Goal: Task Accomplishment & Management: Complete application form

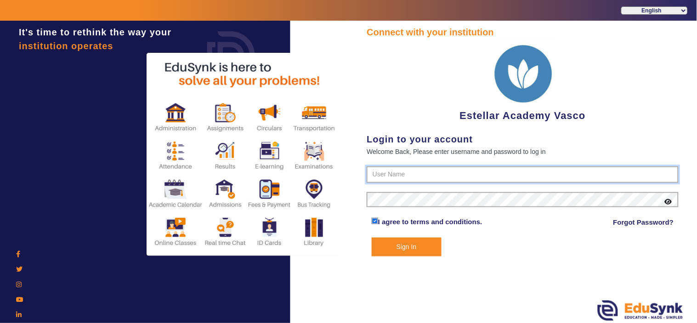
click at [383, 171] on input "text" at bounding box center [522, 174] width 312 height 17
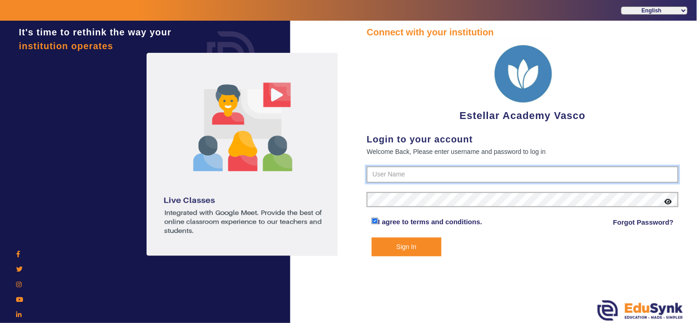
type input "7796657163"
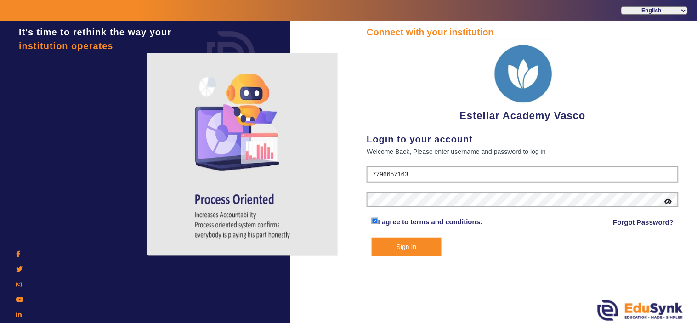
click at [415, 250] on button "Sign In" at bounding box center [406, 246] width 70 height 19
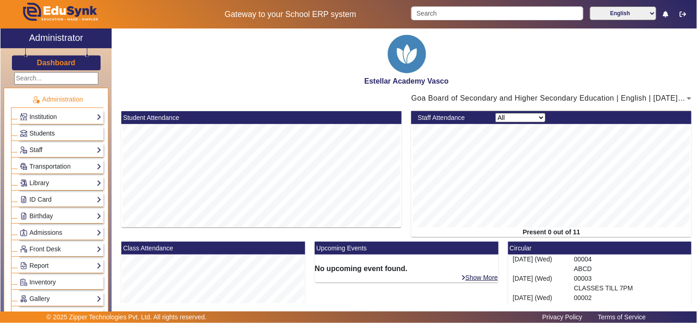
click at [58, 132] on link "Students" at bounding box center [61, 133] width 82 height 11
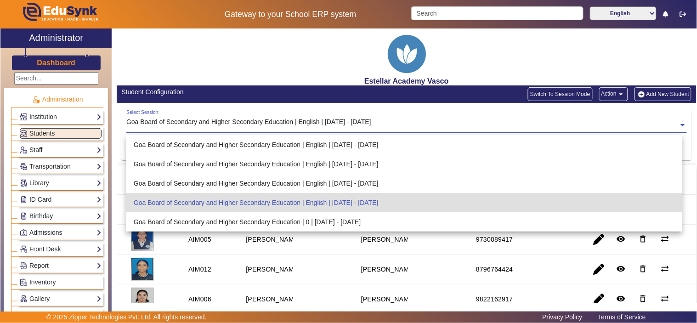
click at [327, 126] on input "text" at bounding box center [406, 126] width 560 height 10
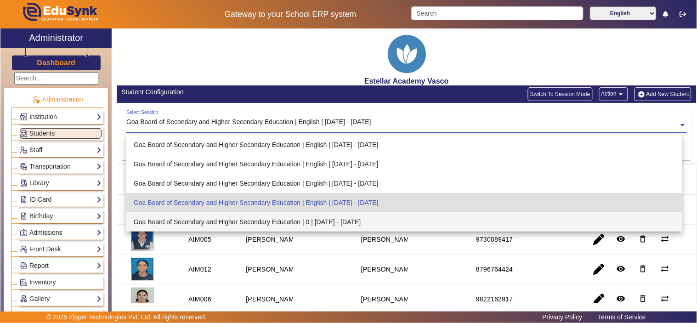
click at [326, 217] on div "Goa Board of Secondary and Higher Secondary Education | 0 | [DATE] - [DATE]" at bounding box center [404, 221] width 556 height 19
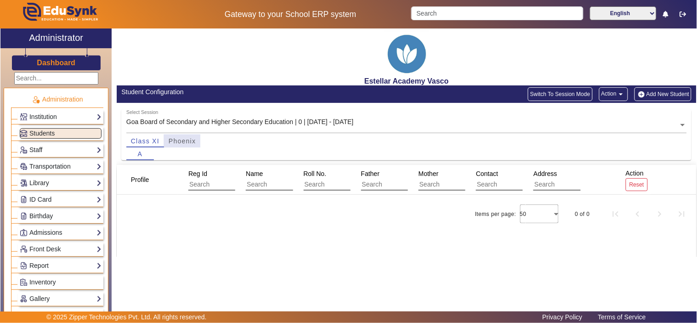
click at [182, 143] on span "Phoenix" at bounding box center [182, 141] width 27 height 6
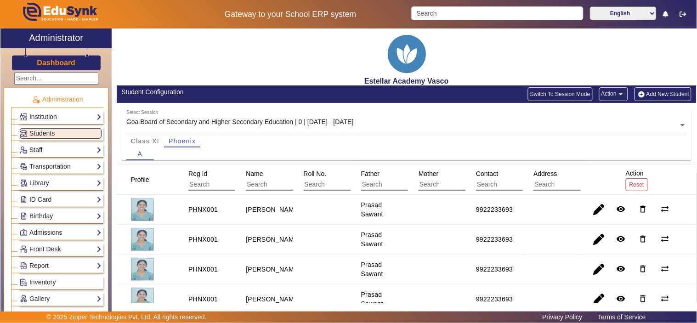
click at [657, 94] on button "Add New Student" at bounding box center [662, 94] width 57 height 14
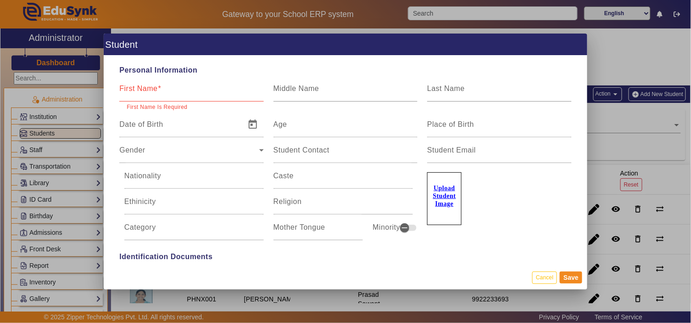
click at [445, 194] on u "Upload Student Image" at bounding box center [444, 196] width 23 height 22
click at [0, 0] on input "Upload Student Image" at bounding box center [0, 0] width 0 height 0
click at [438, 197] on u "Upload Student Image" at bounding box center [444, 196] width 23 height 22
click at [0, 0] on input "Upload Student Image" at bounding box center [0, 0] width 0 height 0
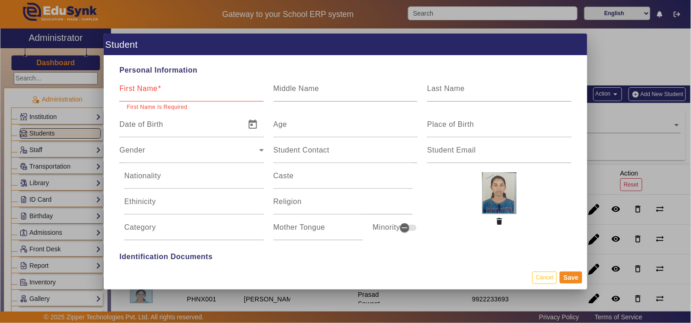
click at [182, 91] on input "First Name" at bounding box center [191, 92] width 144 height 11
paste input "[PERSON_NAME]"
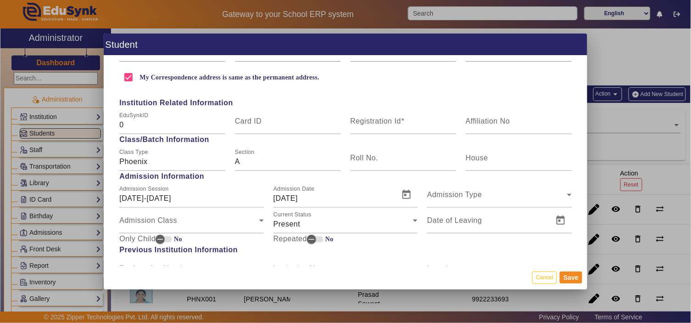
scroll to position [306, 0]
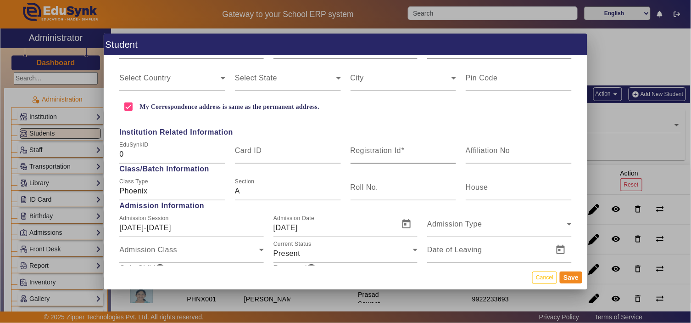
type input "[PERSON_NAME]"
click at [374, 150] on mat-label "Registration Id" at bounding box center [376, 150] width 51 height 8
click at [374, 150] on input "Registration Id" at bounding box center [404, 154] width 106 height 11
type input "PHNX002"
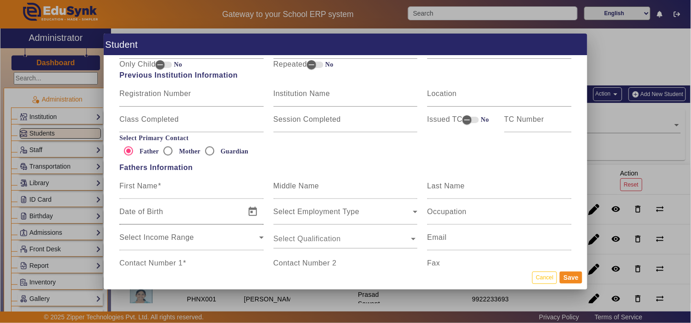
scroll to position [510, 0]
click at [135, 186] on mat-label "First Name" at bounding box center [138, 185] width 38 height 8
click at [135, 186] on input "First Name" at bounding box center [191, 189] width 144 height 11
paste input "[PERSON_NAME]"
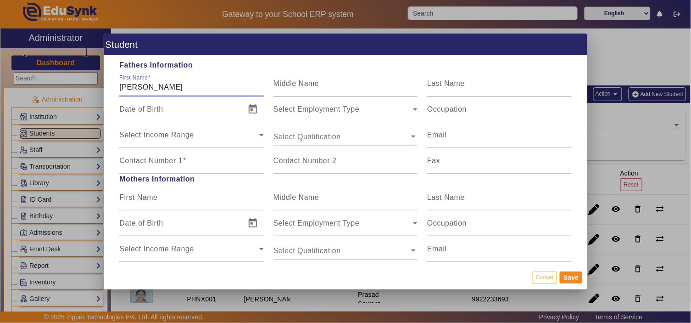
scroll to position [714, 0]
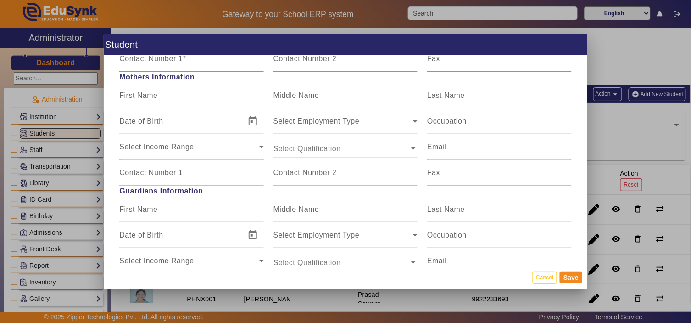
type input "[PERSON_NAME]"
click at [168, 171] on mat-label "Contact Number 1" at bounding box center [150, 173] width 63 height 8
click at [168, 171] on input "Contact Number 1" at bounding box center [191, 176] width 144 height 11
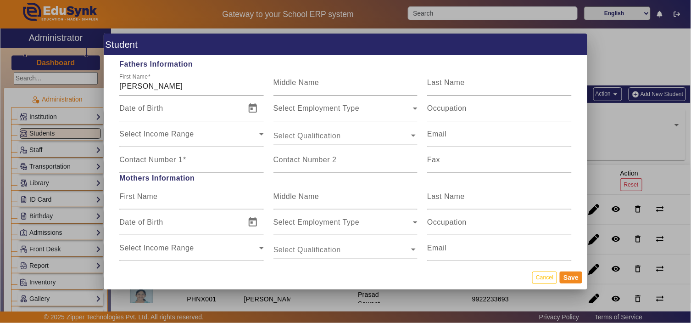
scroll to position [612, 0]
click at [164, 154] on div "Contact Number 1" at bounding box center [191, 161] width 144 height 26
paste input "7709 004 927"
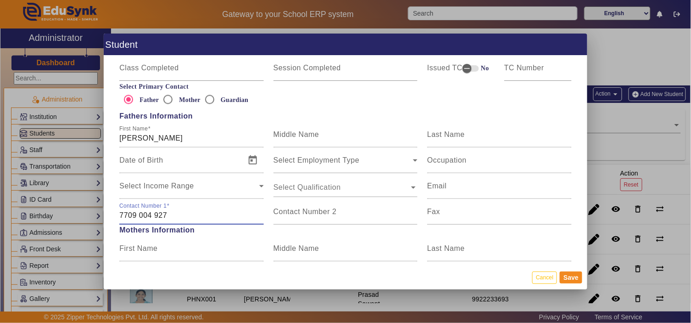
click at [154, 215] on input "7709 004 927" at bounding box center [191, 215] width 144 height 11
click at [138, 217] on input "7709 004927" at bounding box center [191, 215] width 144 height 11
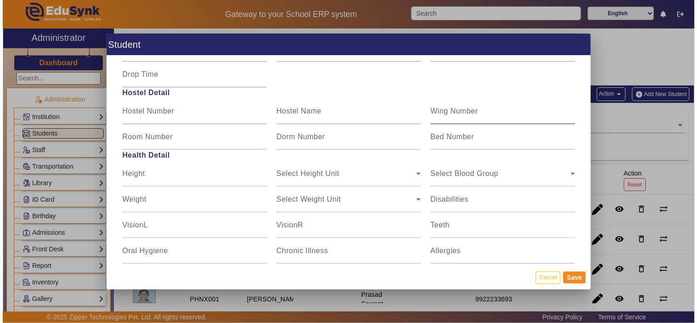
scroll to position [1096, 0]
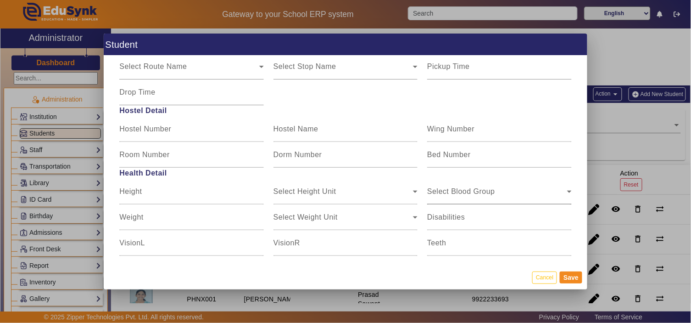
type input "7709004927"
click at [465, 190] on div "Select Blood Group" at bounding box center [497, 195] width 140 height 11
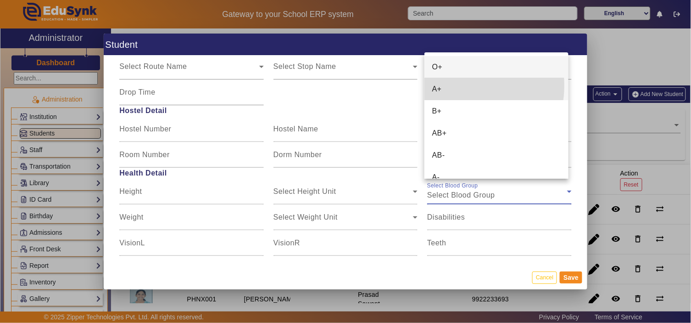
click at [455, 85] on mat-option "A+" at bounding box center [497, 89] width 144 height 22
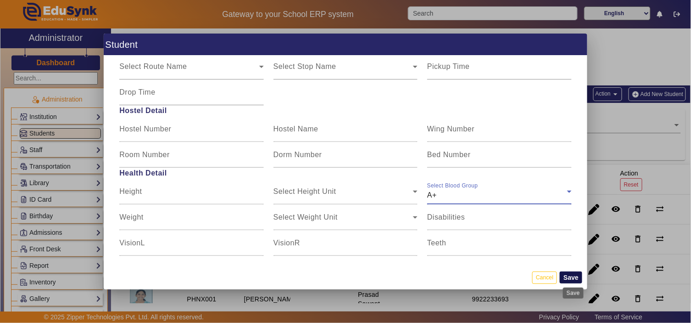
click at [575, 279] on button "Save" at bounding box center [571, 277] width 22 height 12
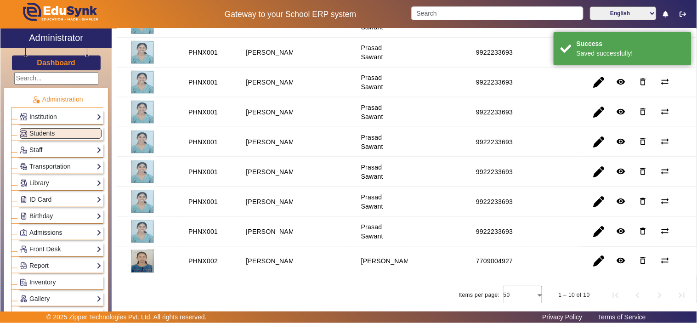
scroll to position [222, 0]
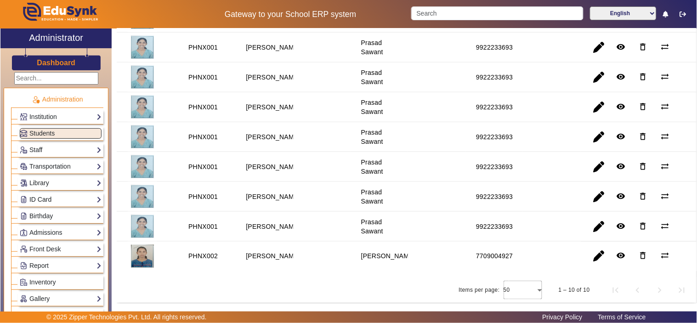
click at [44, 199] on link "ID Card" at bounding box center [61, 199] width 82 height 11
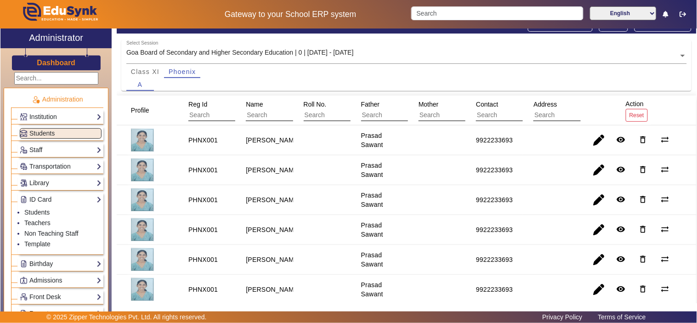
scroll to position [120, 0]
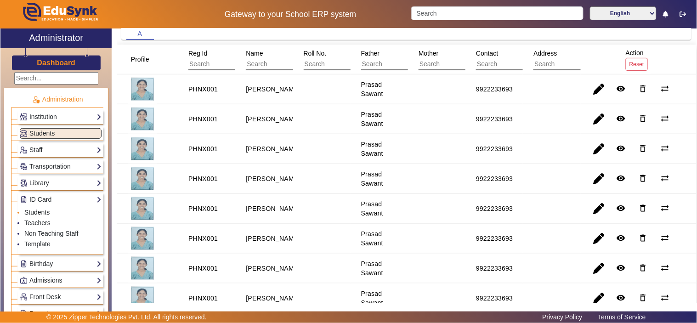
click at [45, 214] on link "Students" at bounding box center [36, 211] width 25 height 7
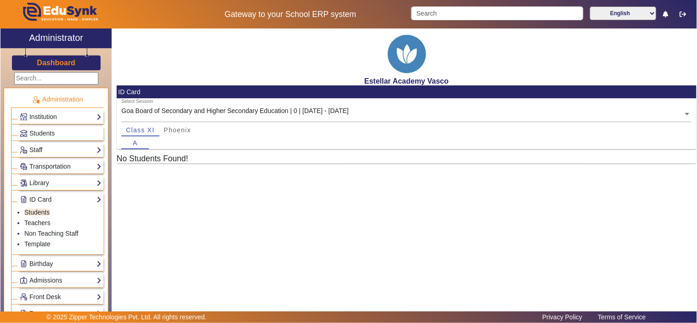
click at [322, 112] on input "text" at bounding box center [406, 115] width 570 height 10
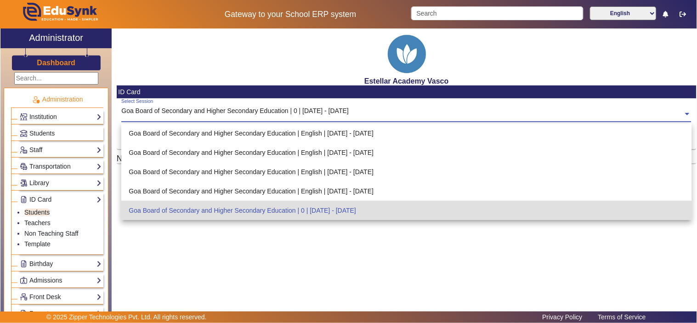
click at [324, 208] on div "Goa Board of Secondary and Higher Secondary Education | 0 | [DATE] - [DATE]" at bounding box center [406, 210] width 570 height 19
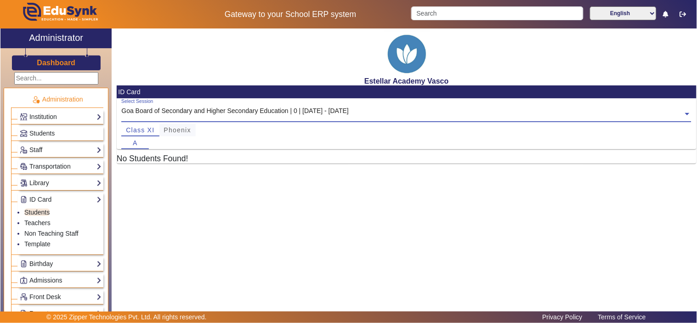
click at [173, 129] on span "Phoenix" at bounding box center [177, 130] width 27 height 6
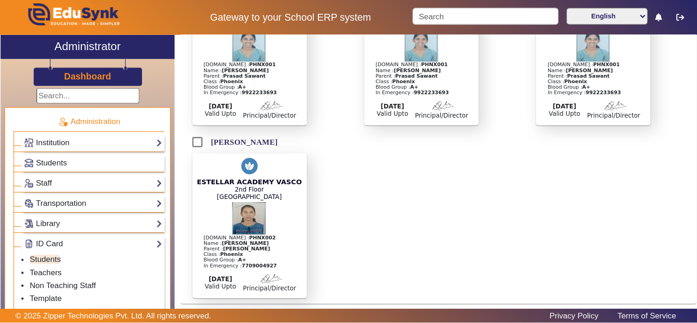
scroll to position [539, 0]
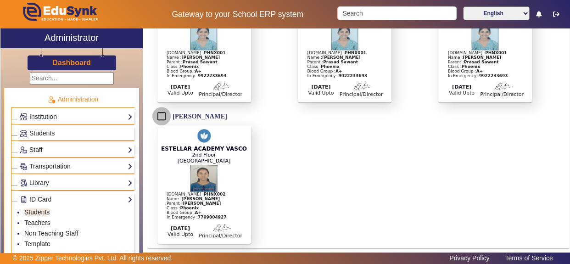
click at [160, 114] on input "[PERSON_NAME]" at bounding box center [161, 116] width 18 height 18
checkbox input "true"
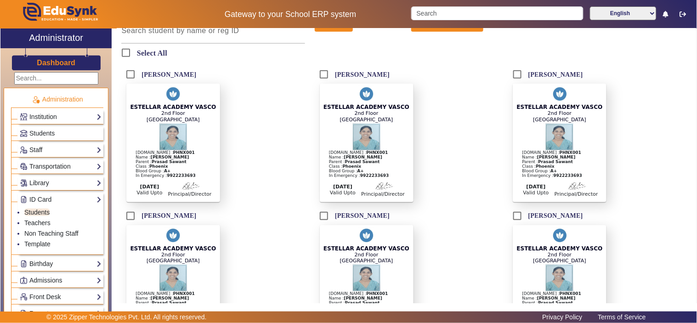
scroll to position [0, 0]
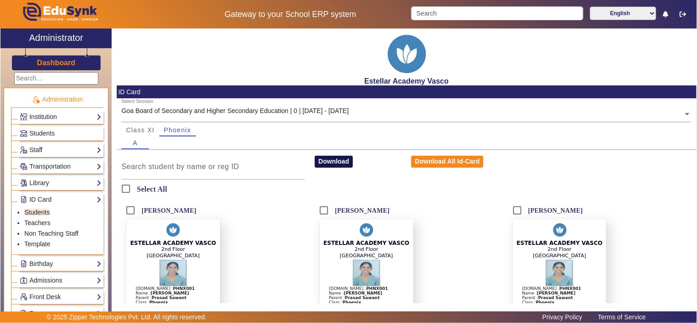
click at [340, 160] on button "Download" at bounding box center [334, 162] width 38 height 12
